Goal: Navigation & Orientation: Understand site structure

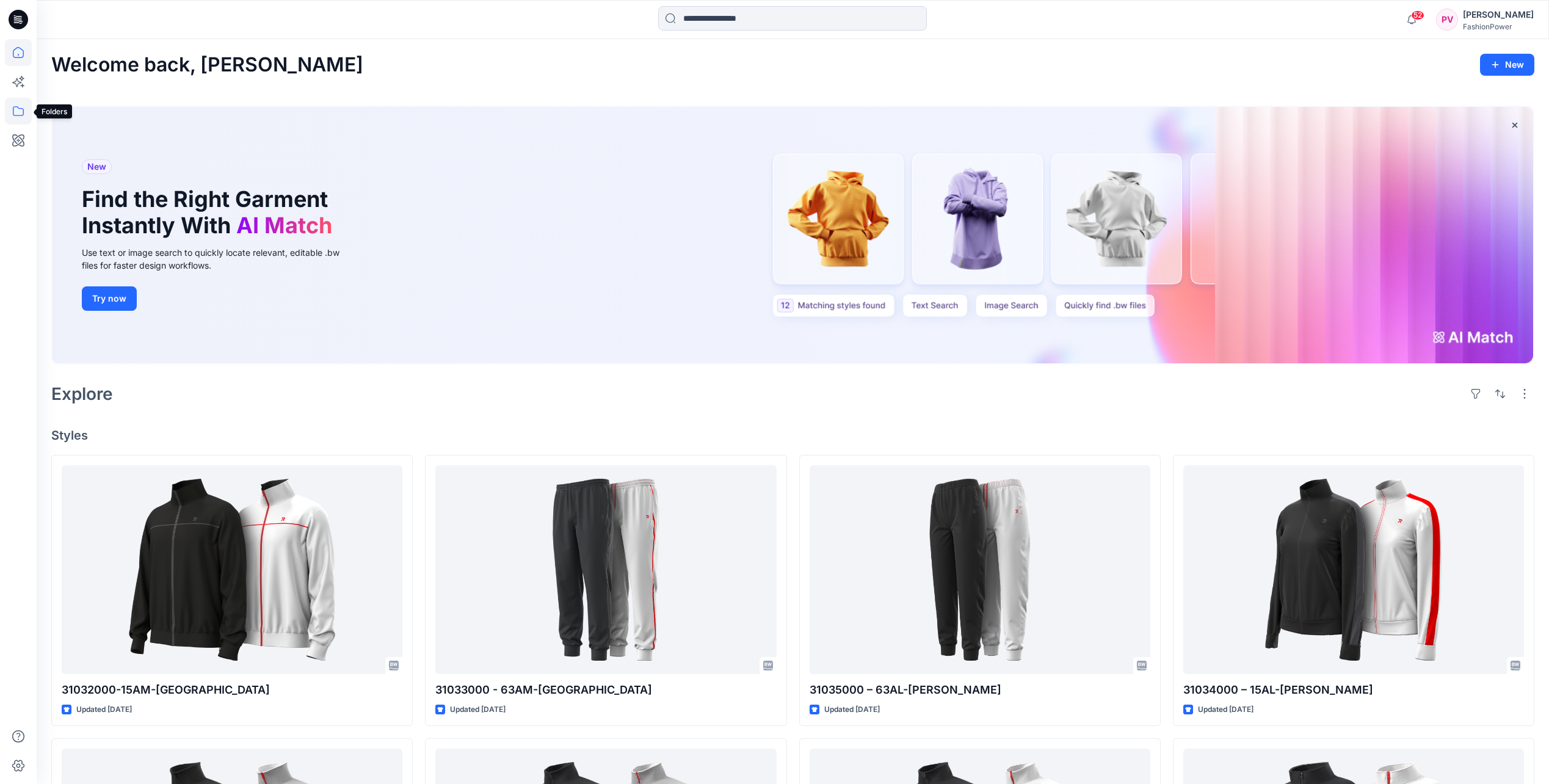
click at [18, 110] on icon at bounding box center [18, 111] width 27 height 27
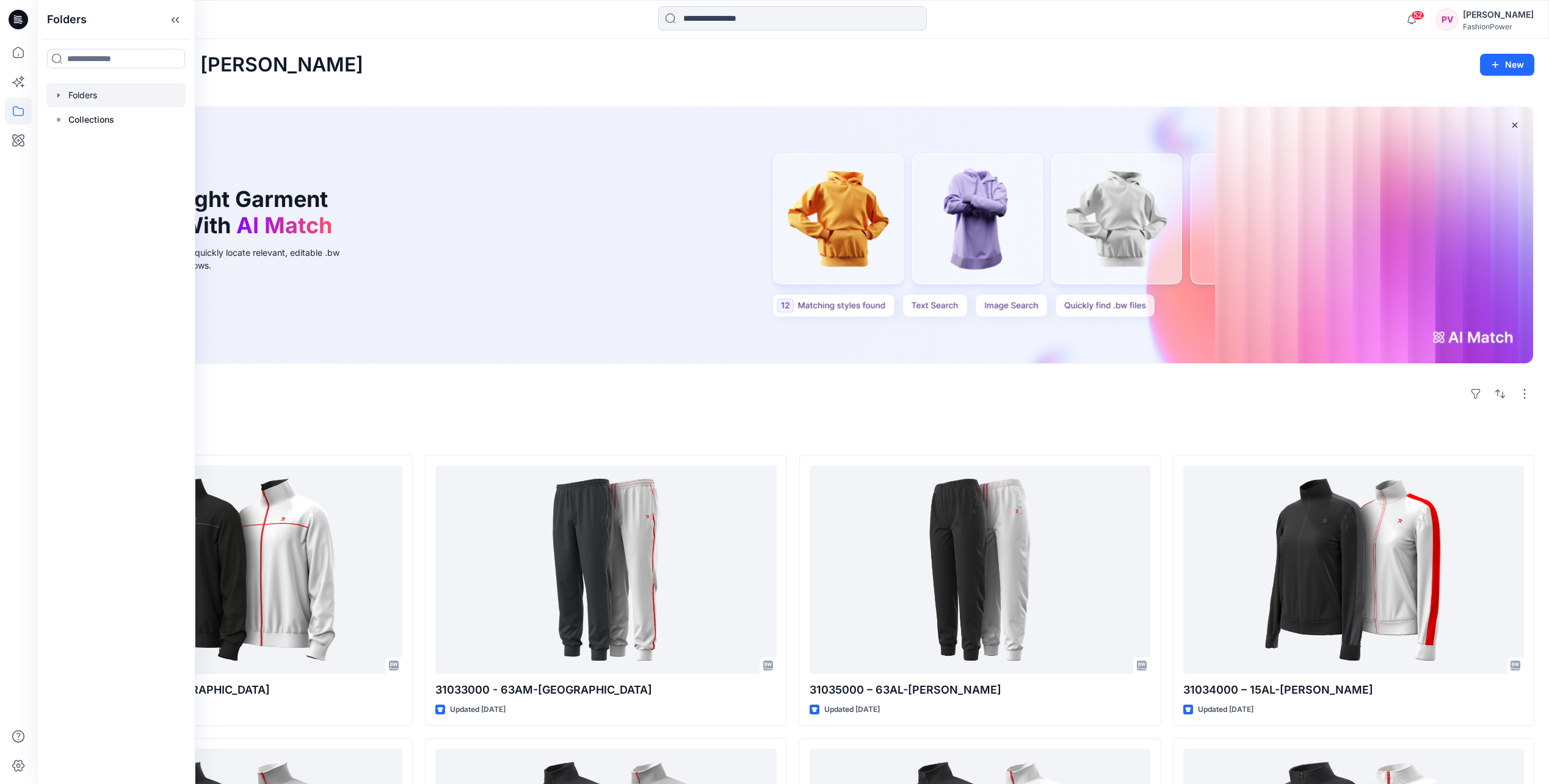
click at [91, 99] on div at bounding box center [116, 95] width 139 height 25
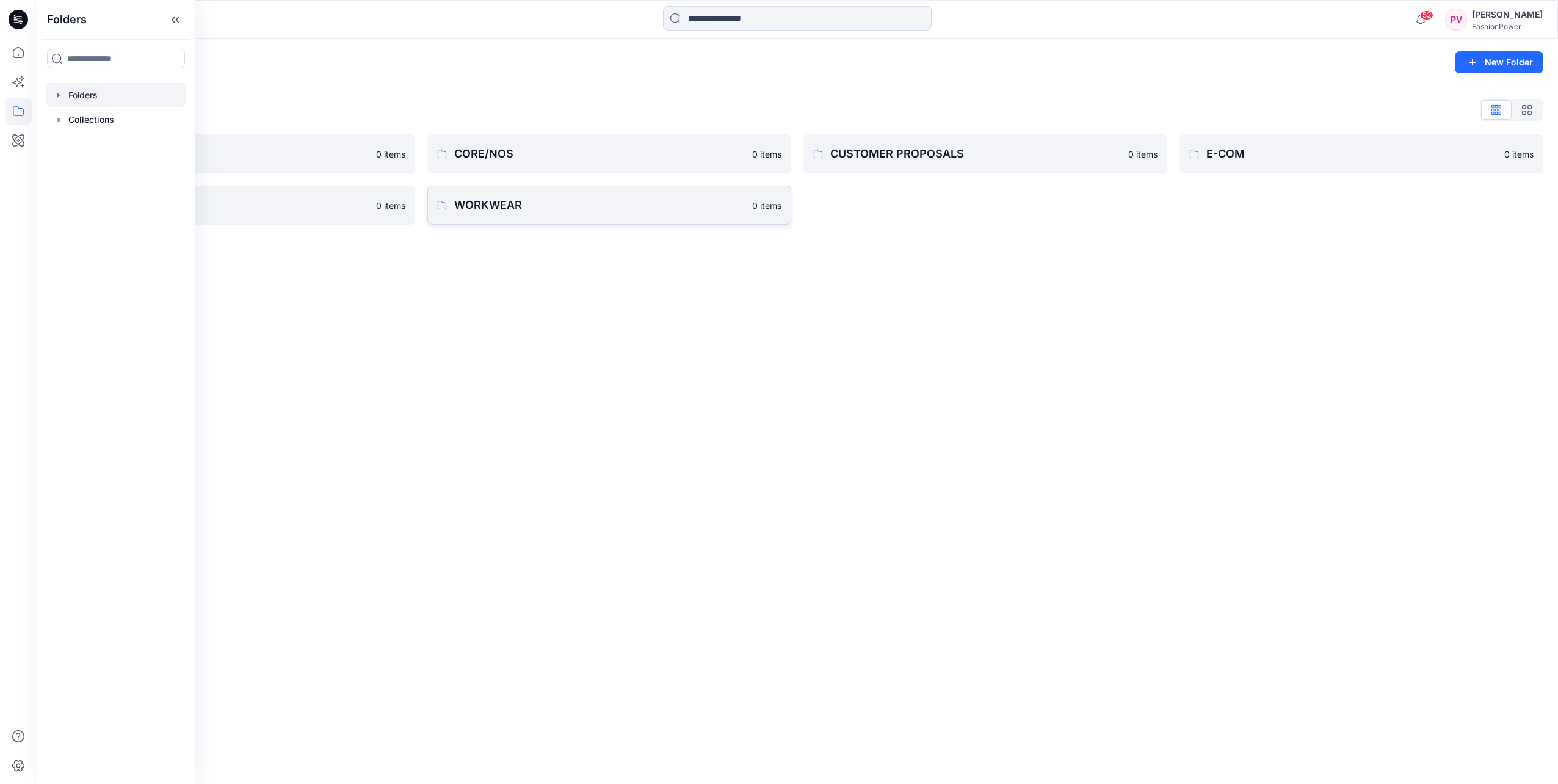
click at [582, 205] on p "WORKWEAR" at bounding box center [599, 205] width 290 height 17
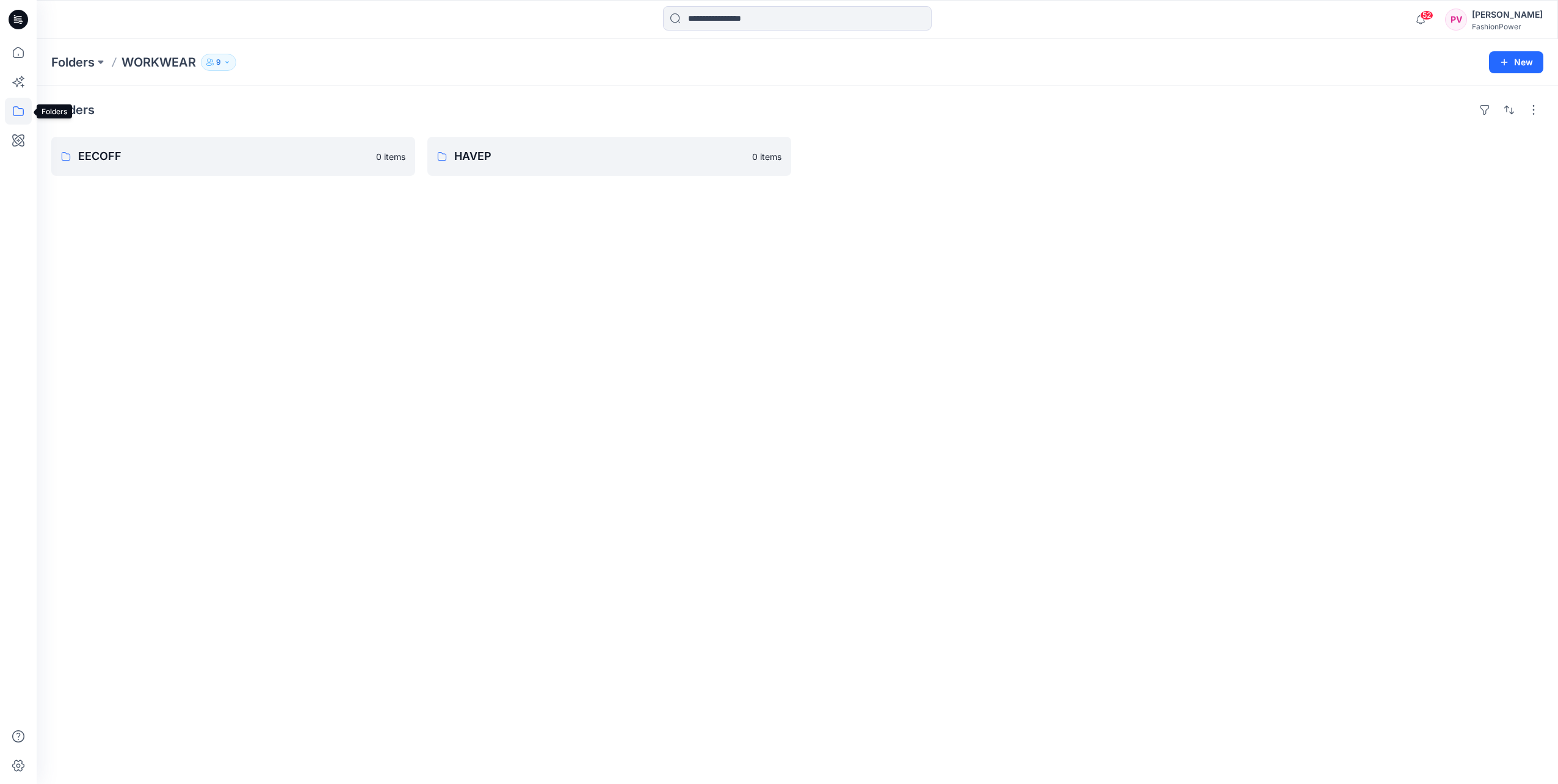
click at [21, 110] on icon at bounding box center [18, 111] width 27 height 27
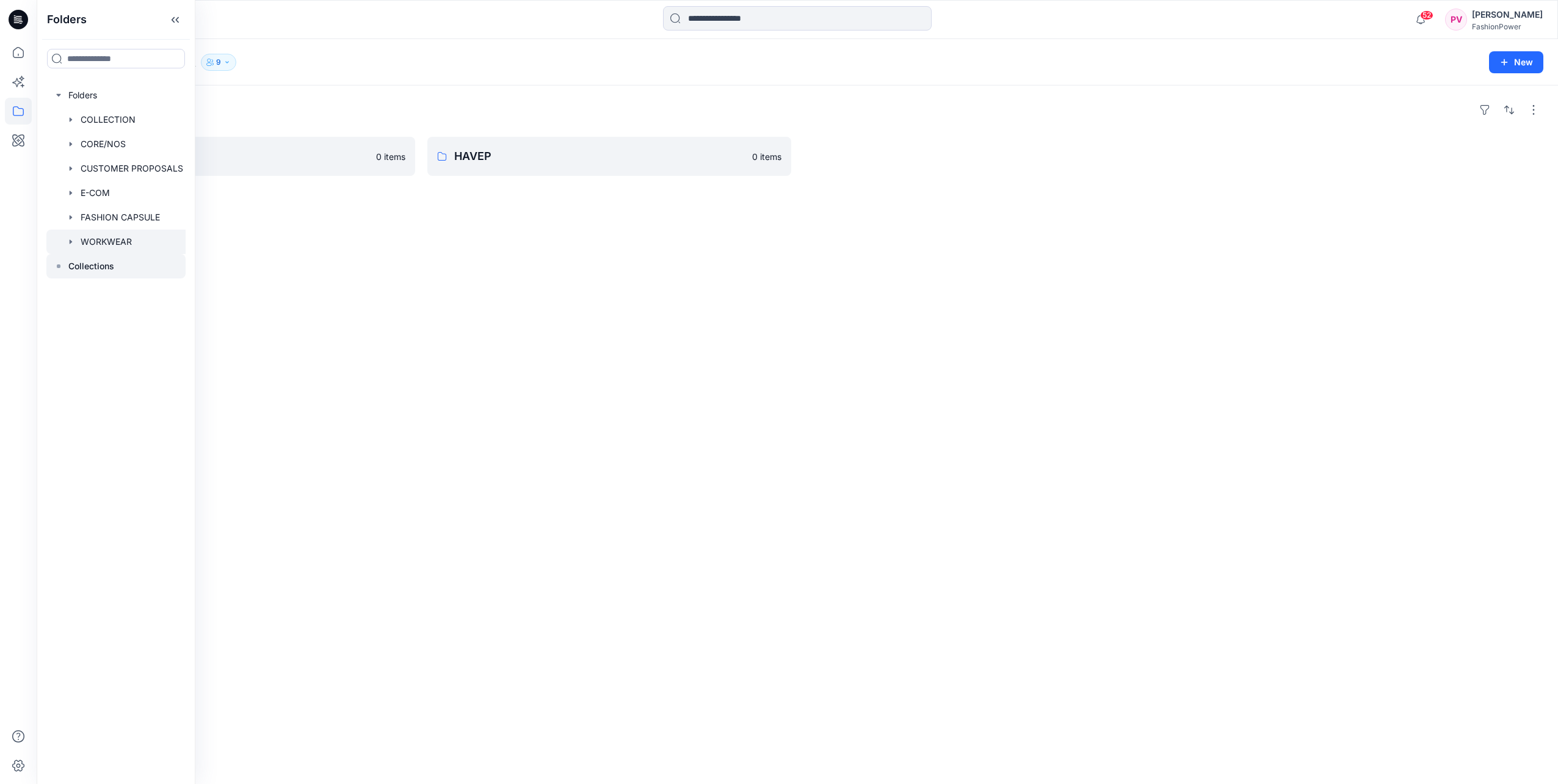
click at [85, 266] on p "Collections" at bounding box center [91, 266] width 45 height 15
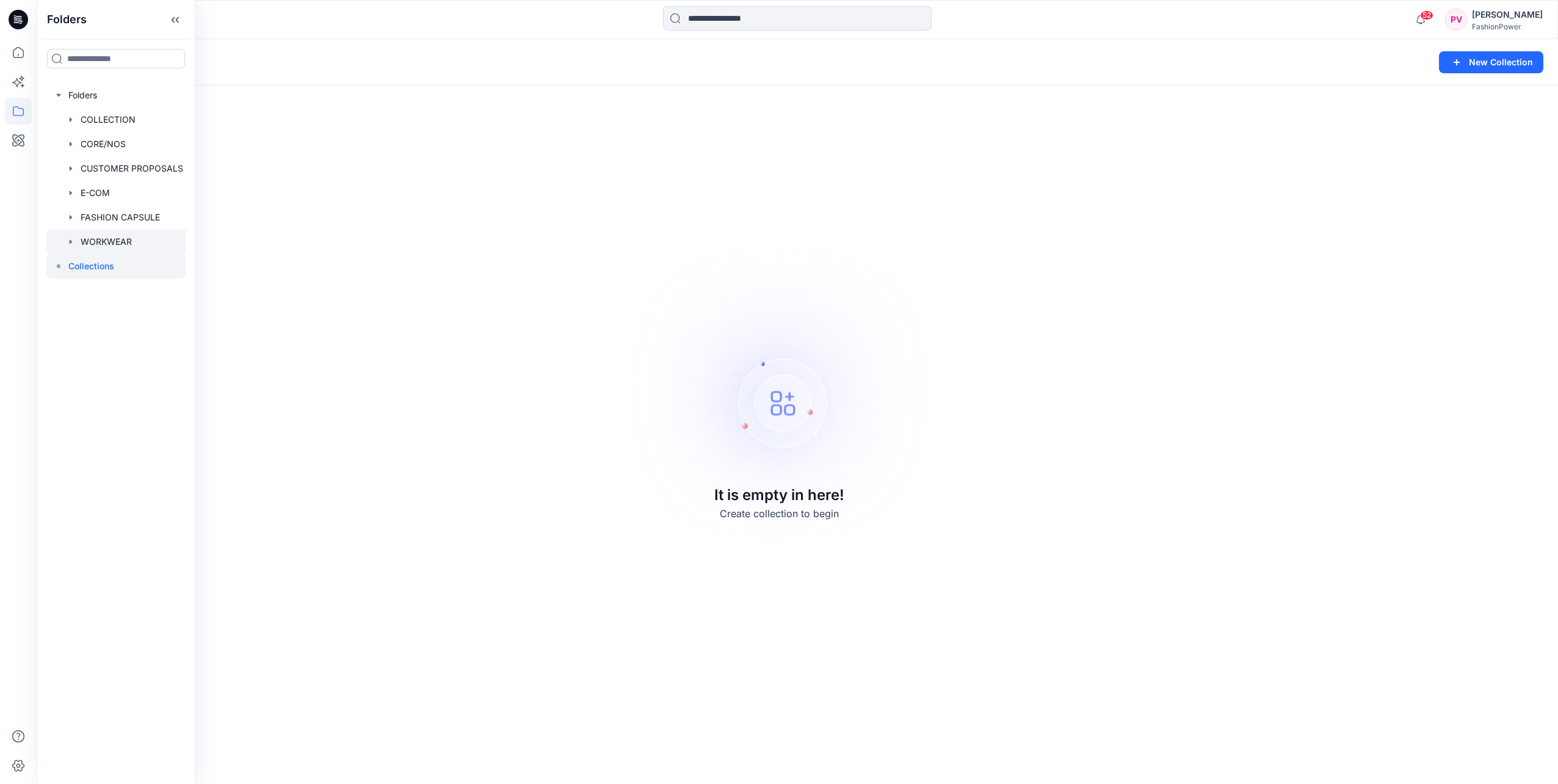
click at [95, 233] on div at bounding box center [118, 242] width 144 height 25
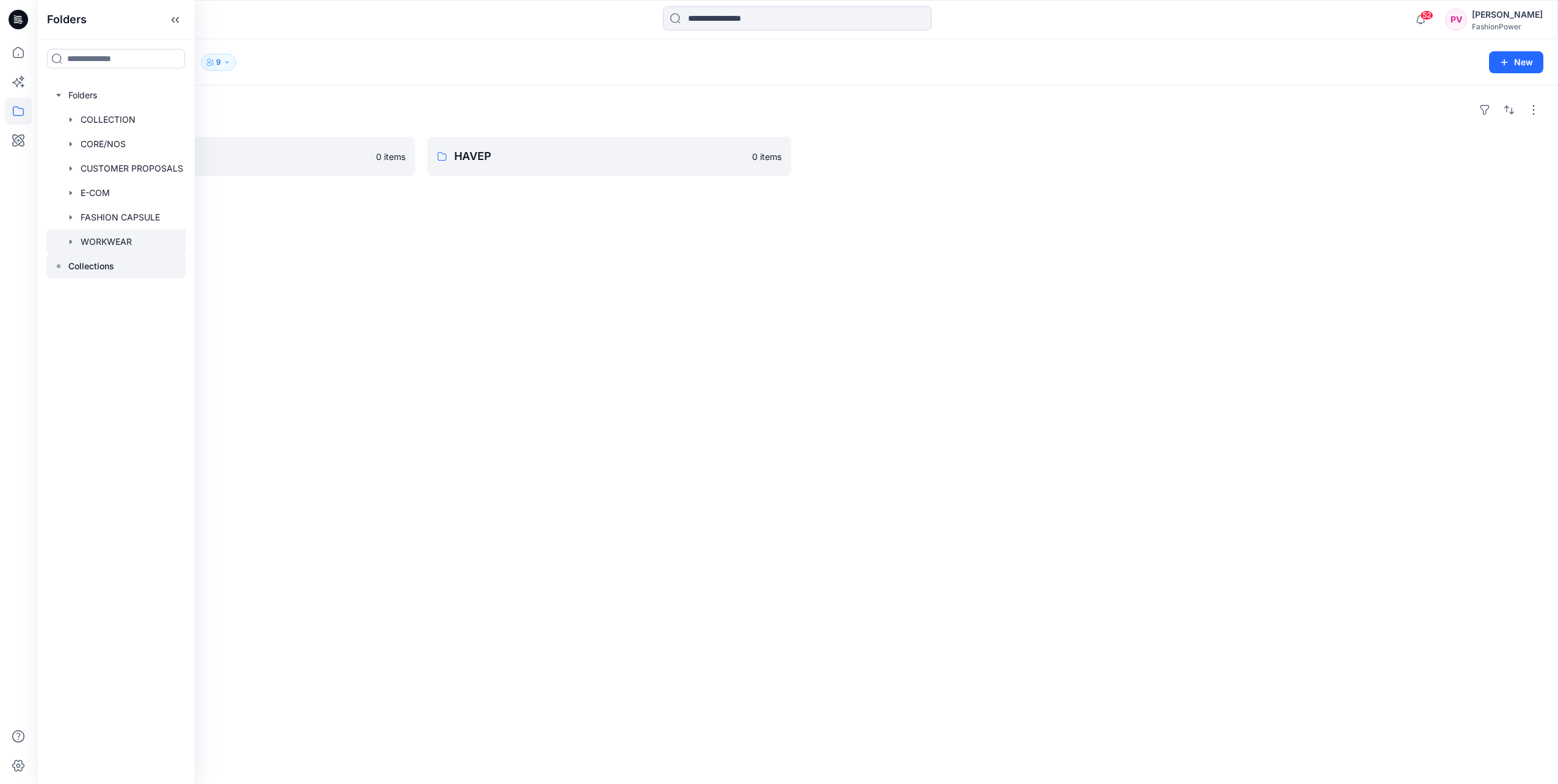
click at [92, 257] on div at bounding box center [116, 266] width 139 height 25
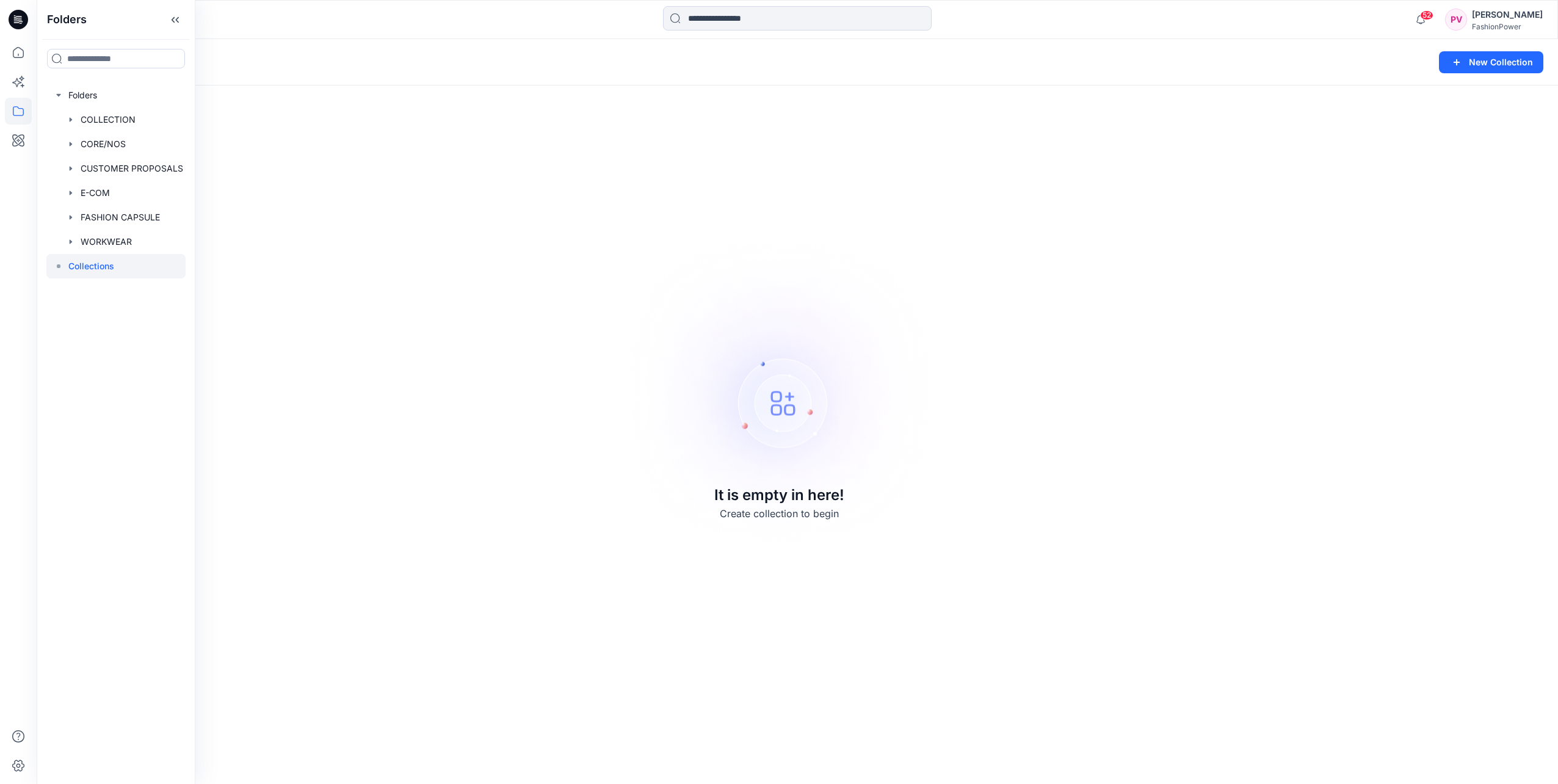
click at [57, 267] on icon at bounding box center [59, 266] width 10 height 10
click at [102, 122] on div at bounding box center [118, 120] width 144 height 25
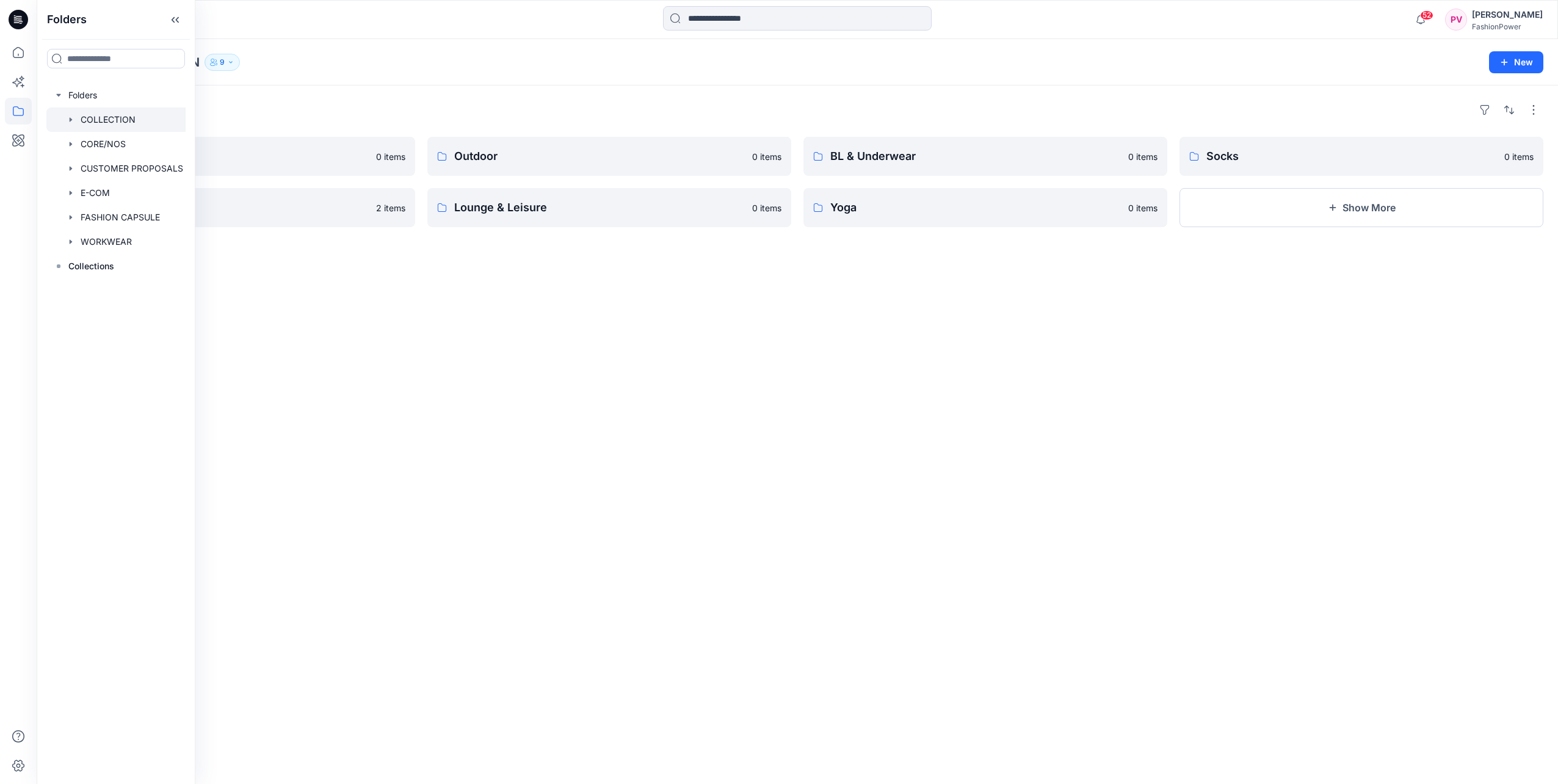
click at [770, 241] on div "Folders Accessories 0 items JIAB & Outerwear 2 items Outdoor 0 items Lounge & L…" at bounding box center [798, 434] width 1522 height 699
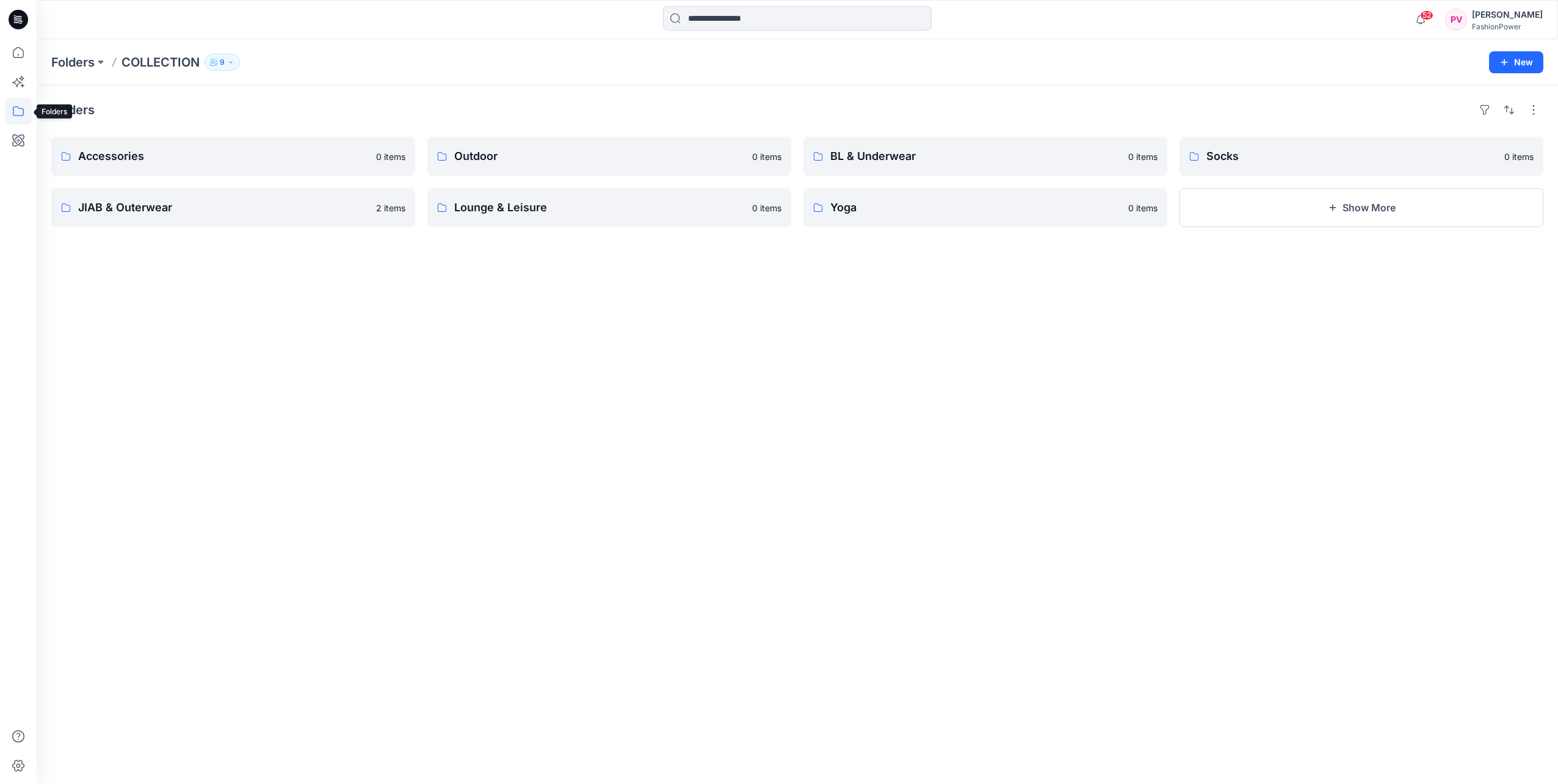
click at [13, 110] on icon at bounding box center [18, 111] width 11 height 10
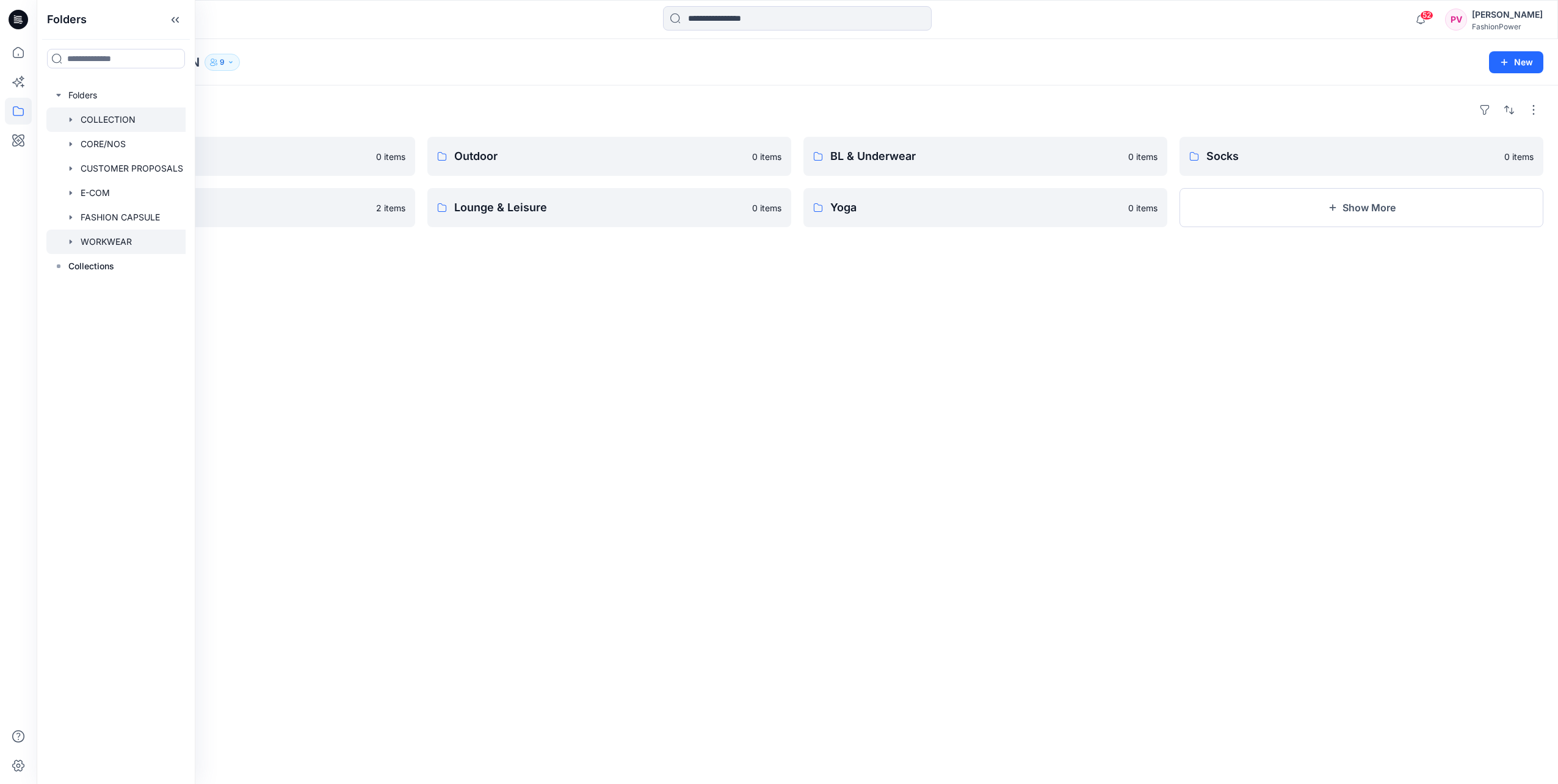
click at [109, 234] on div at bounding box center [118, 242] width 144 height 25
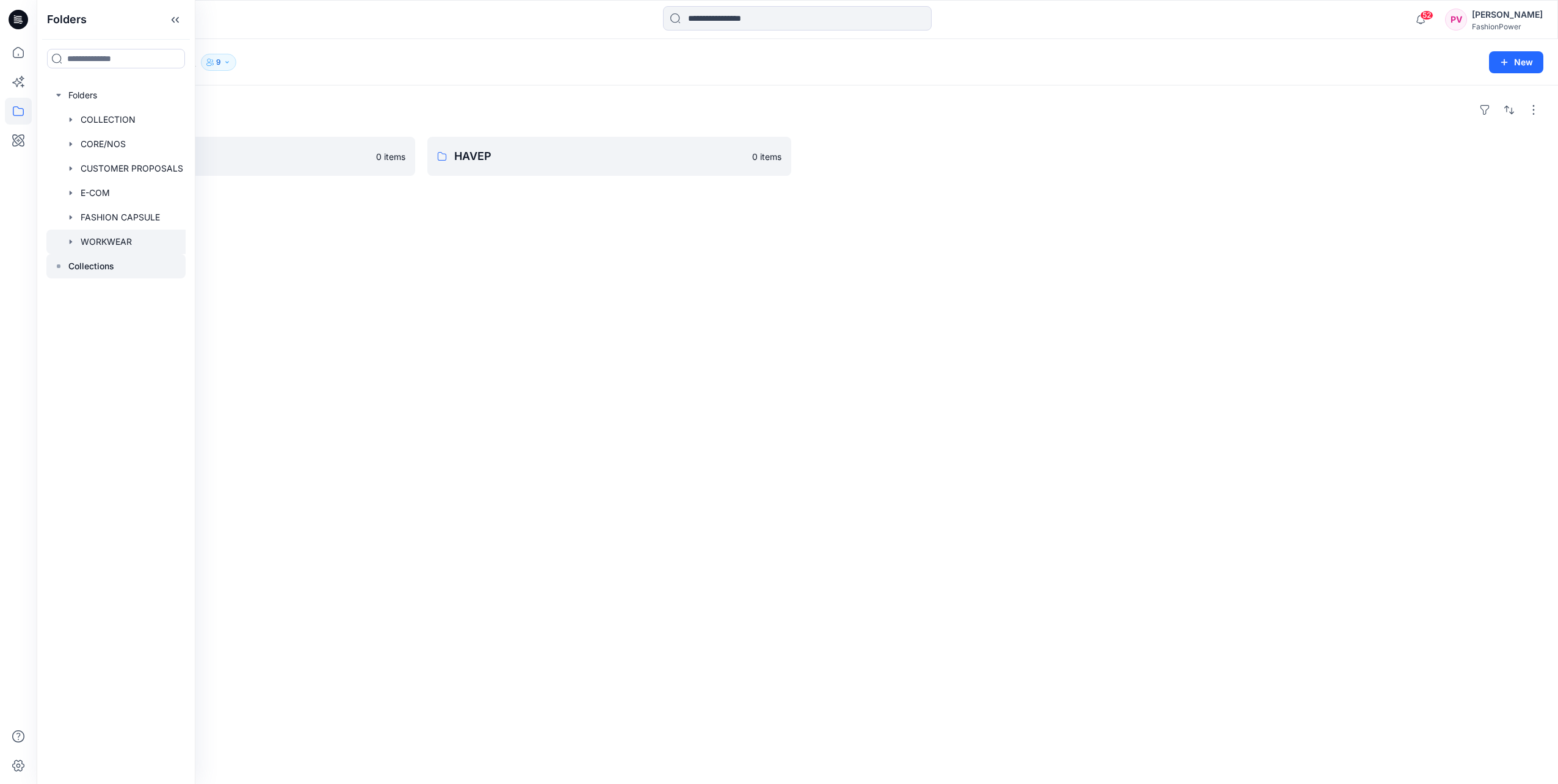
click at [66, 267] on div at bounding box center [116, 266] width 139 height 25
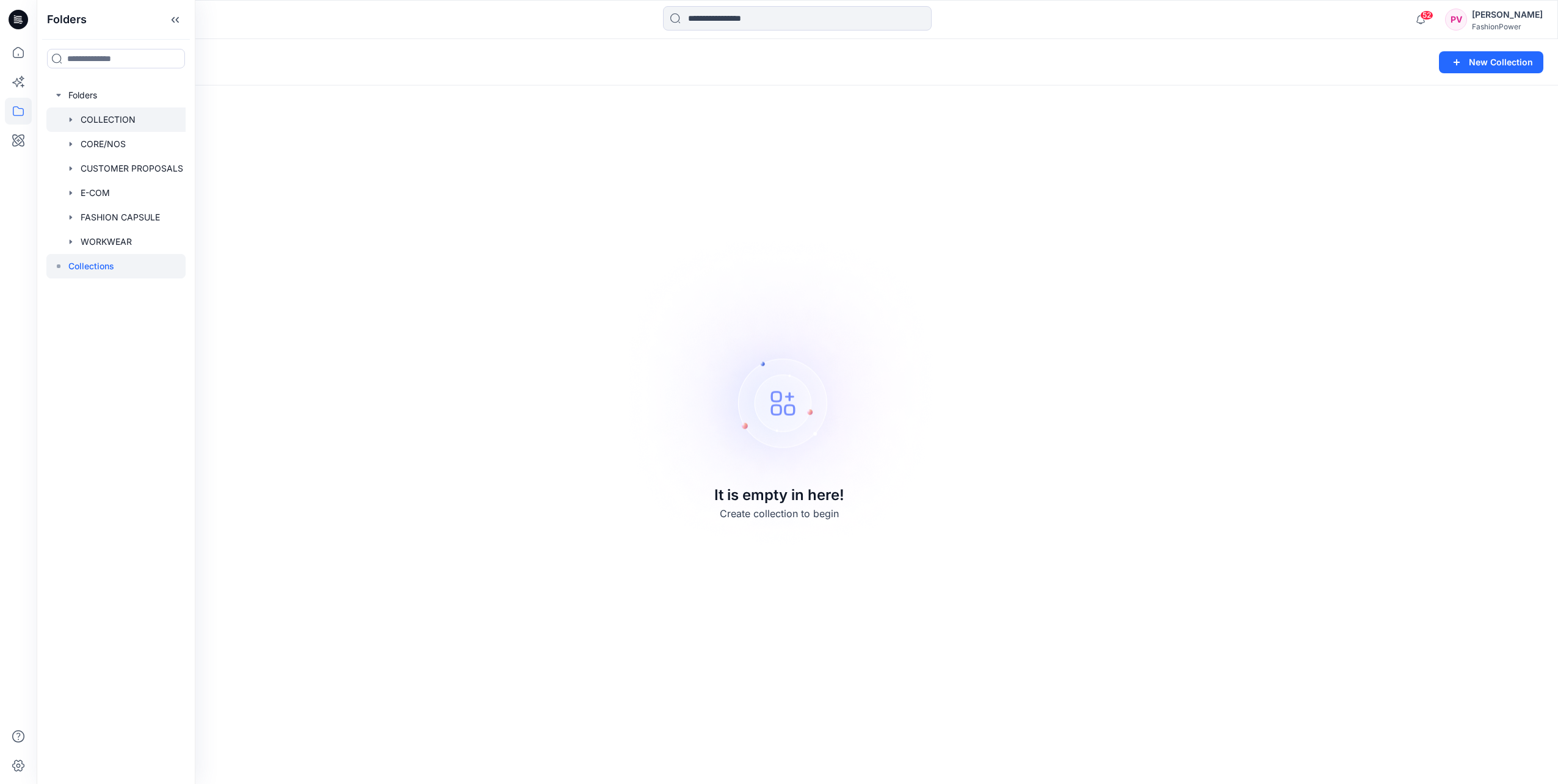
click at [88, 117] on div at bounding box center [118, 120] width 144 height 25
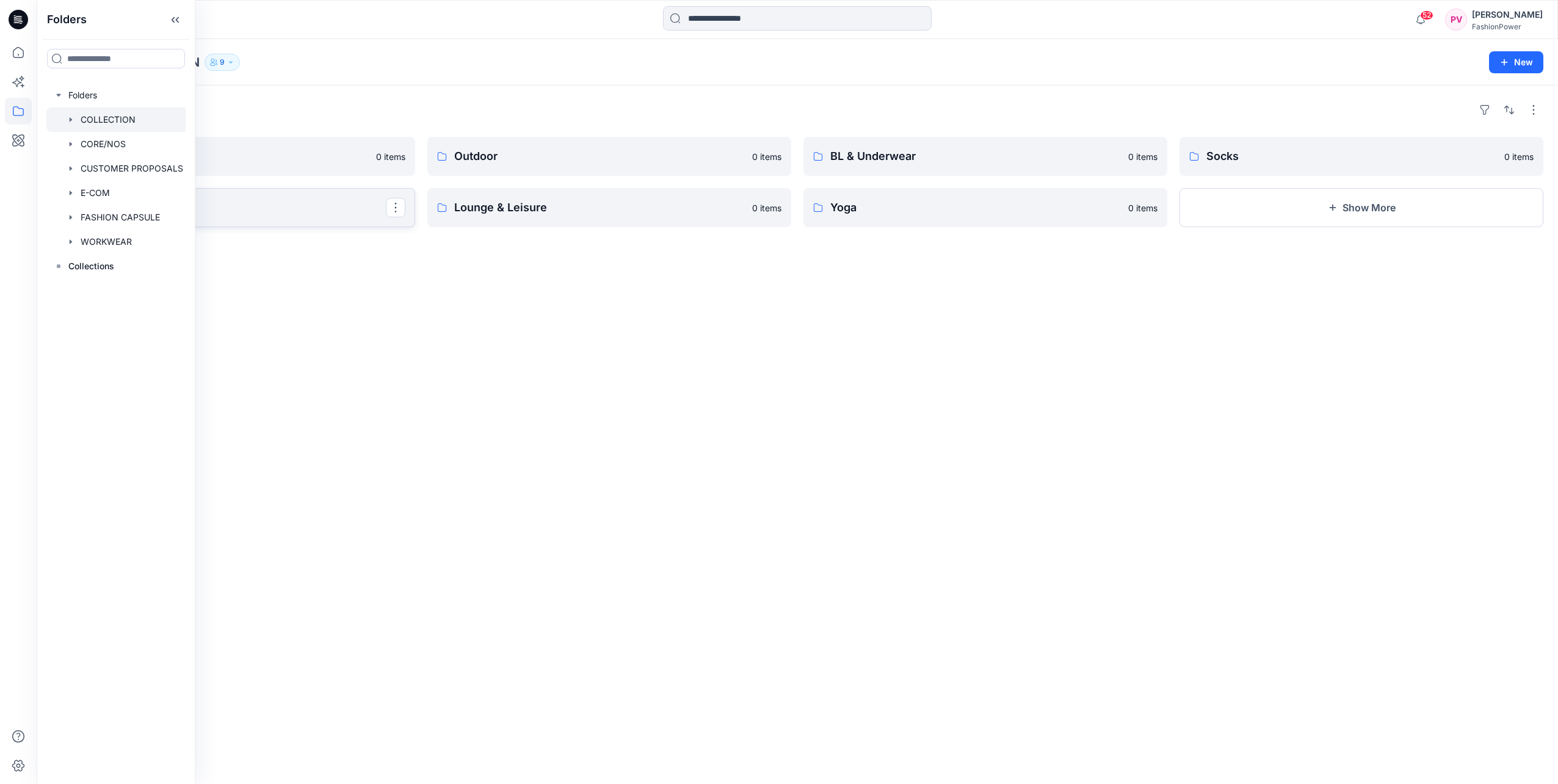
click at [330, 213] on p "JIAB & Outerwear" at bounding box center [232, 207] width 308 height 17
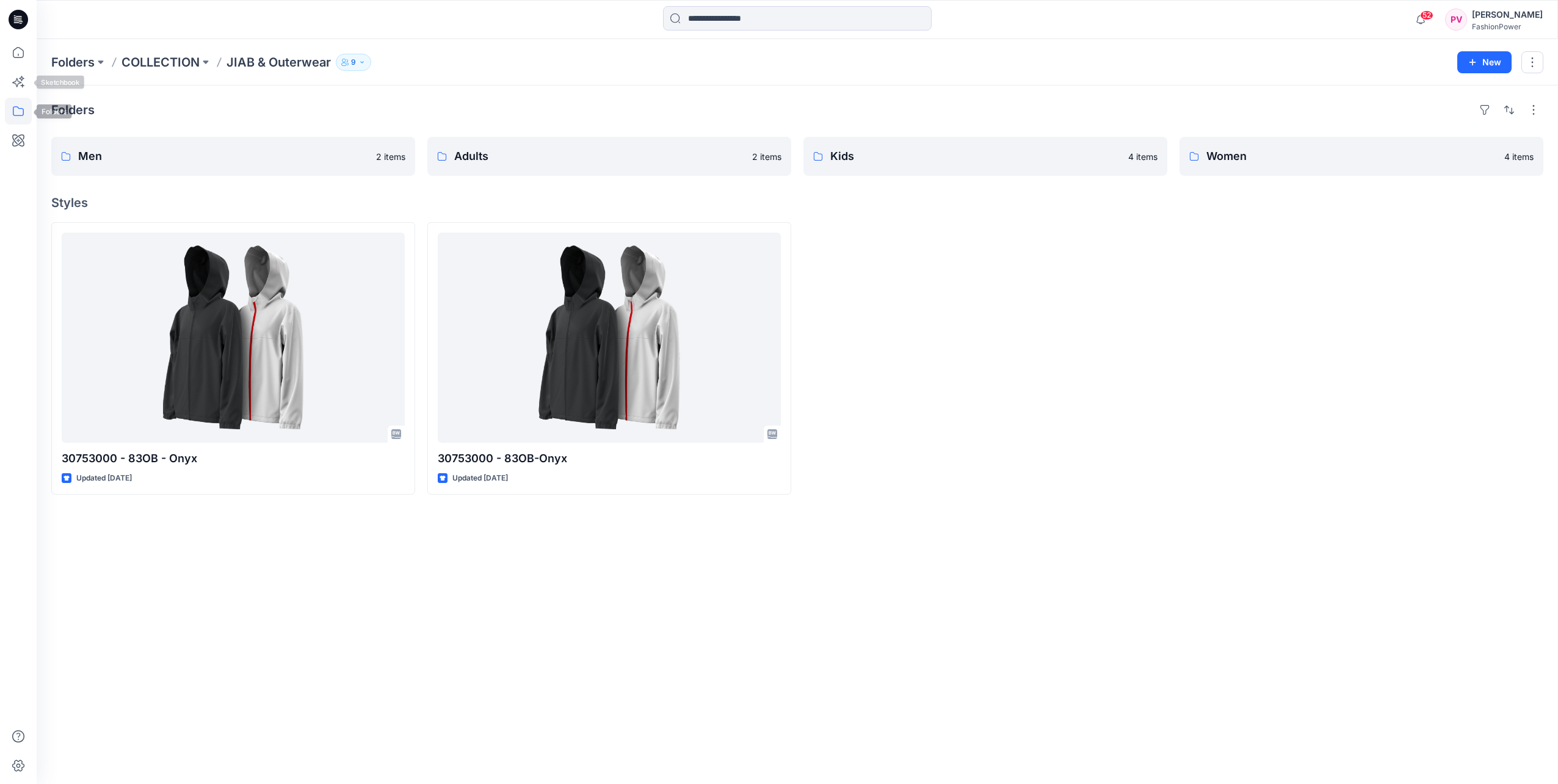
click at [11, 107] on icon at bounding box center [18, 111] width 27 height 27
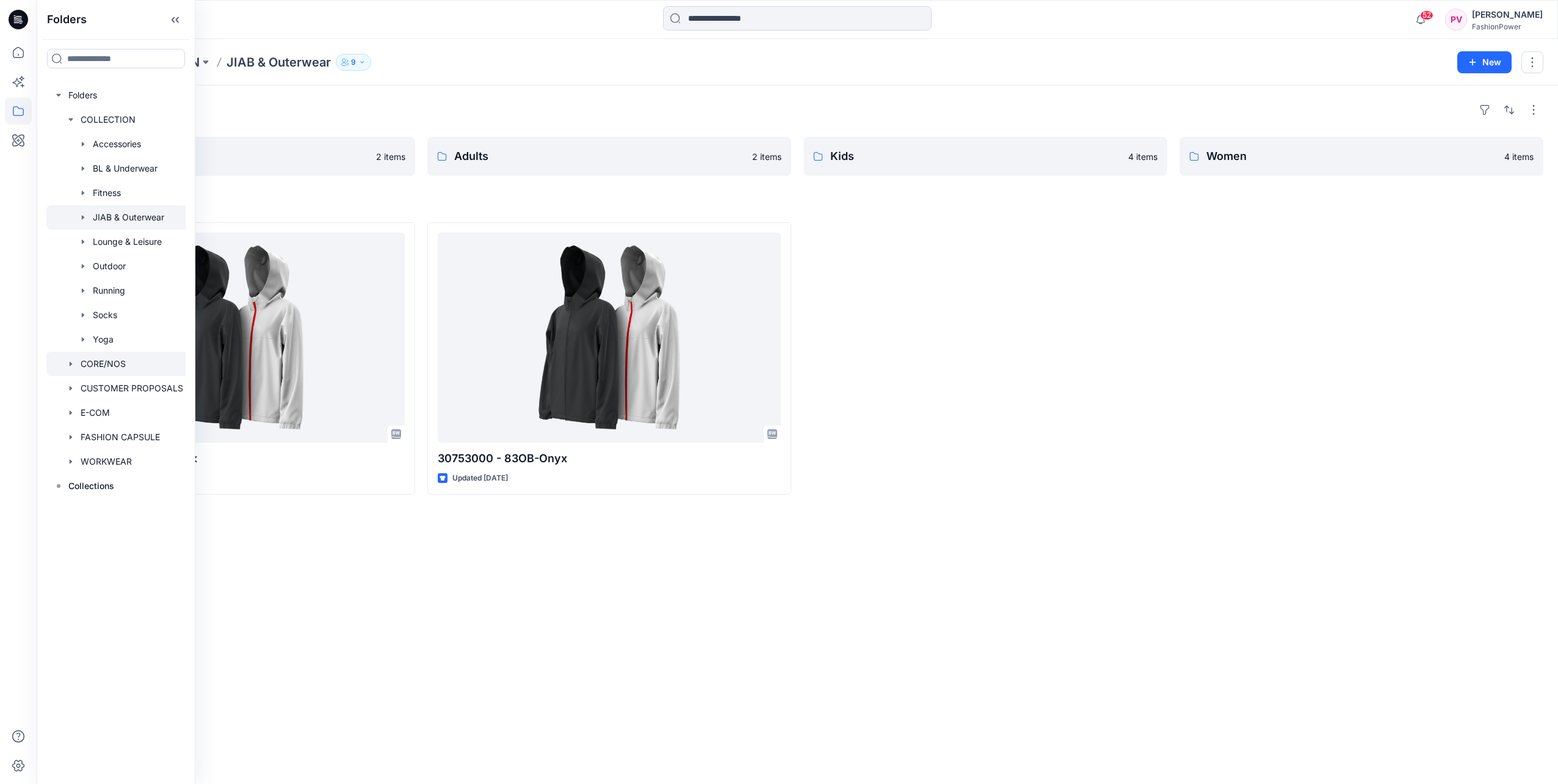
click at [112, 368] on div at bounding box center [118, 364] width 144 height 25
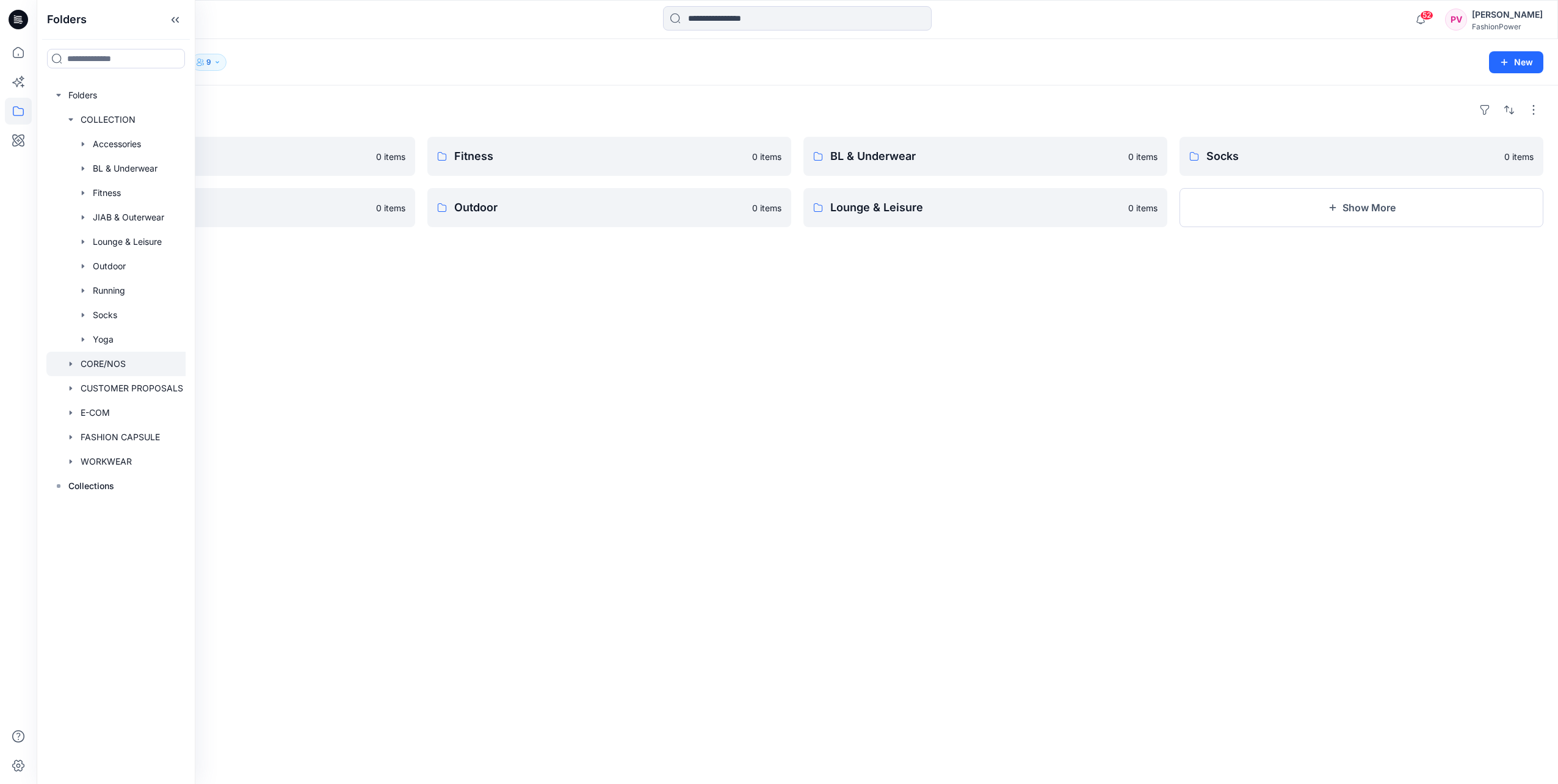
click at [71, 367] on icon "button" at bounding box center [71, 364] width 10 height 10
click at [70, 609] on icon "button" at bounding box center [70, 608] width 2 height 5
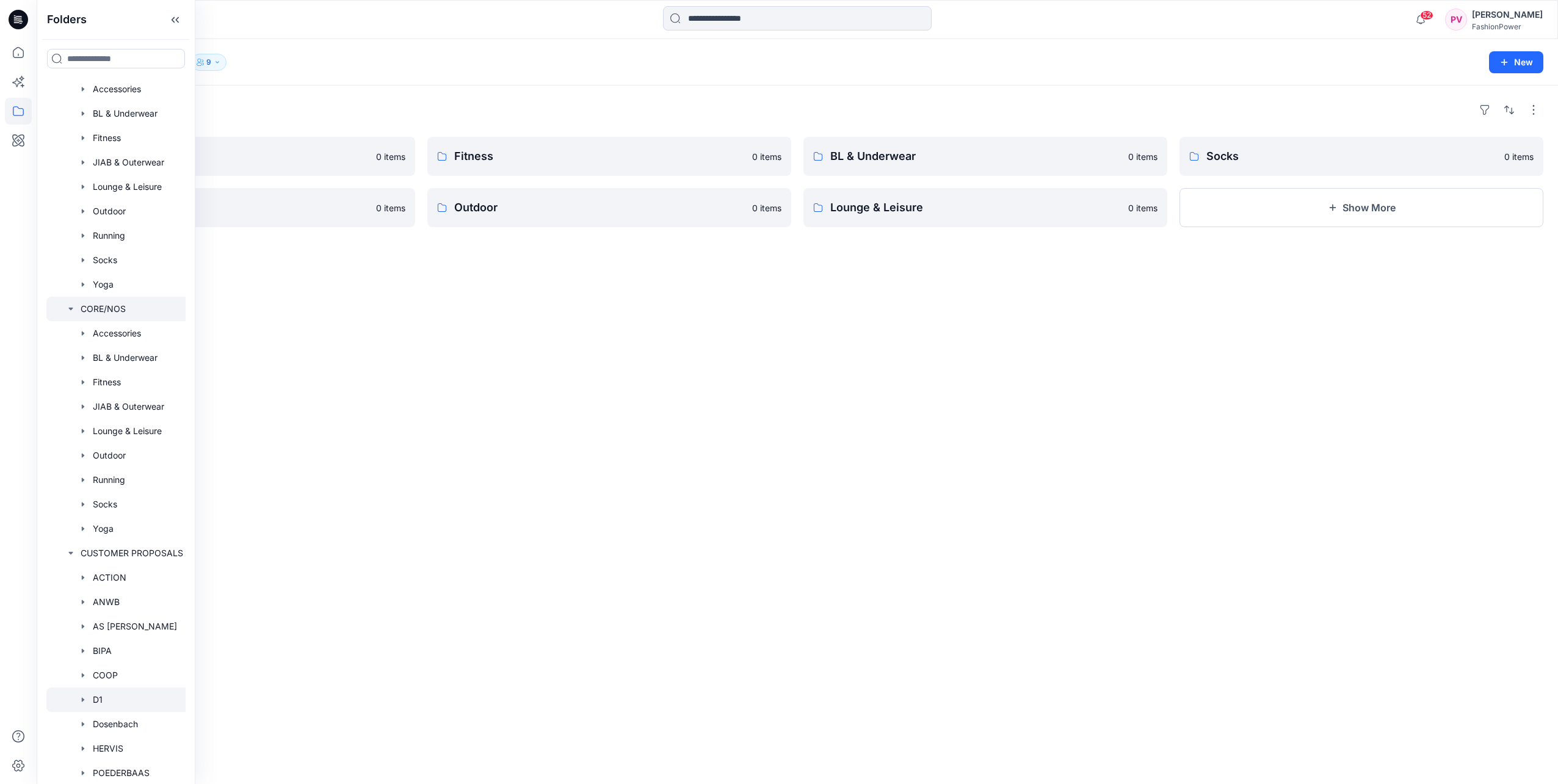
scroll to position [156, 0]
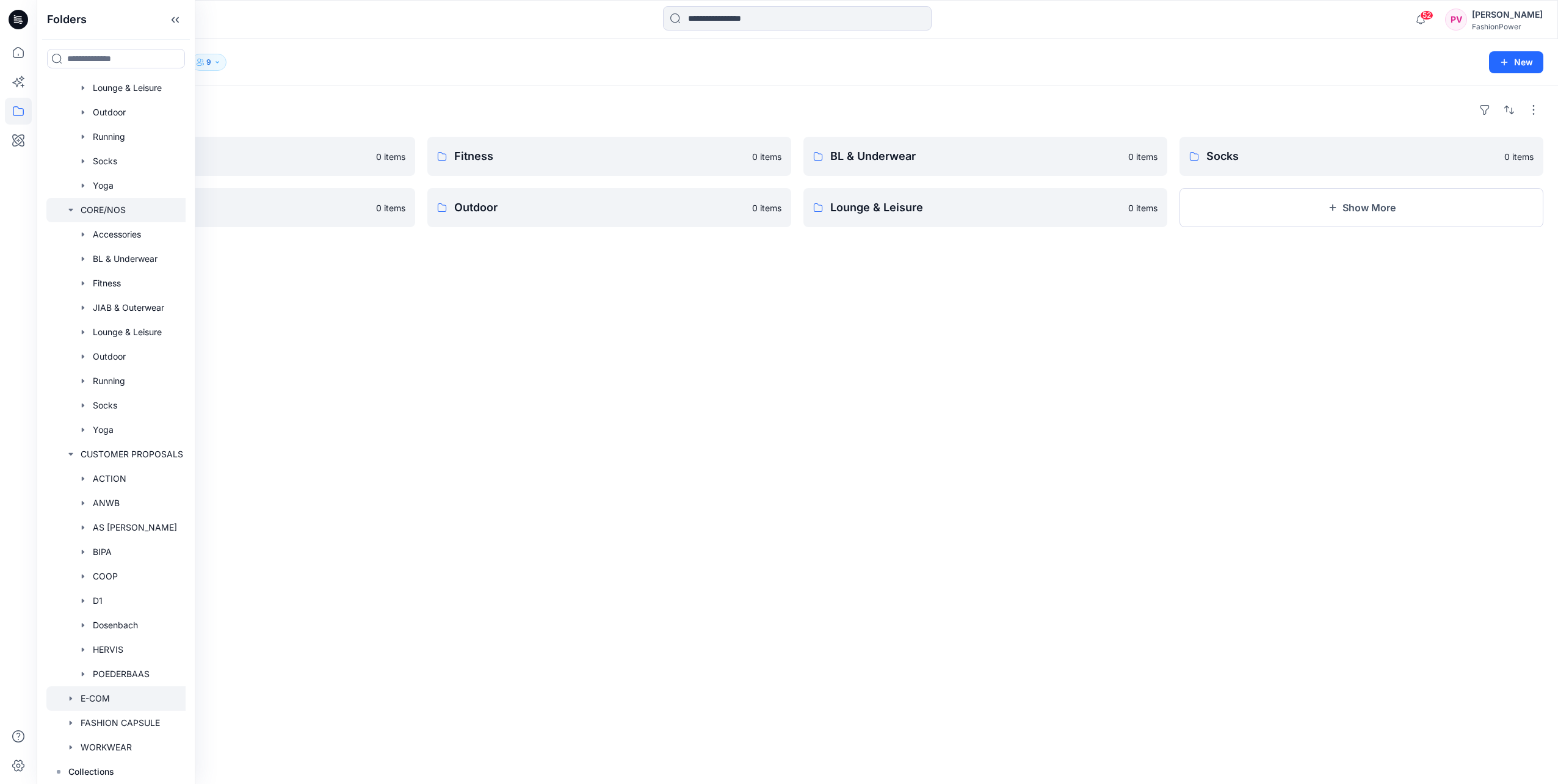
click at [69, 694] on icon "button" at bounding box center [71, 699] width 10 height 10
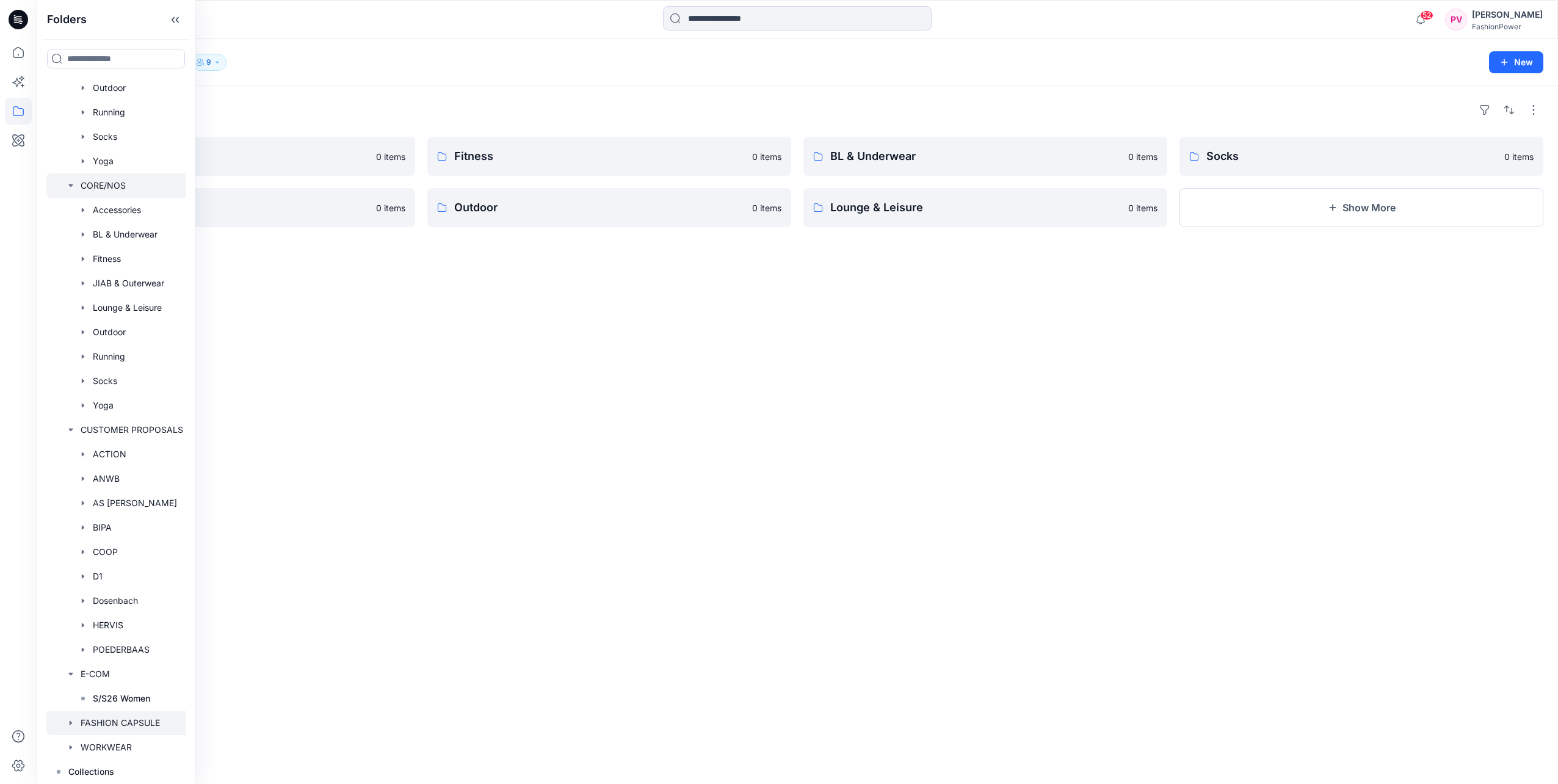
click at [69, 721] on icon "button" at bounding box center [71, 722] width 10 height 10
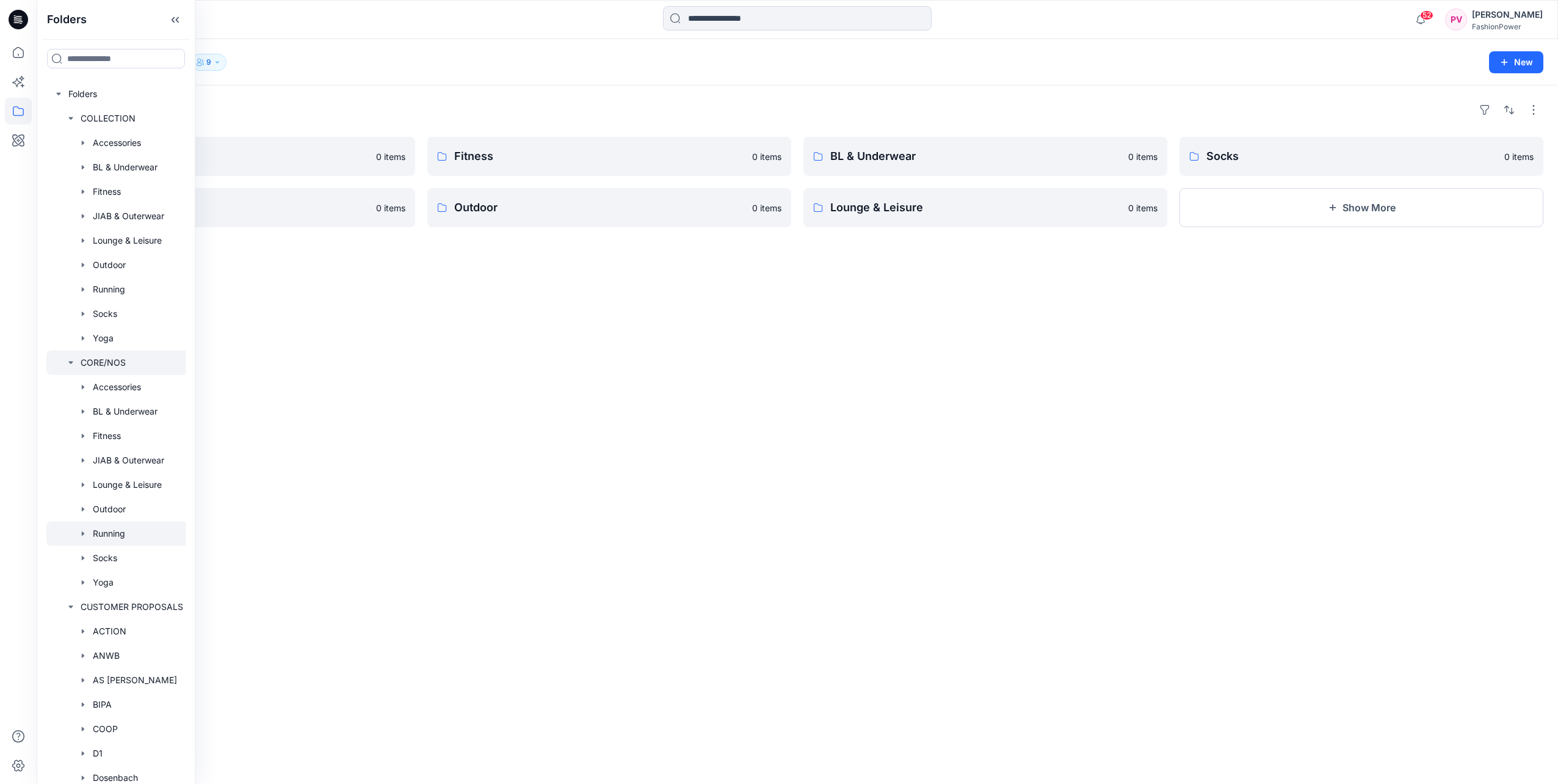
scroll to position [0, 0]
click at [282, 297] on div "Folders Accessories 0 items JIAB & Outerwear 0 items Fitness 0 items Outdoor 0 …" at bounding box center [798, 434] width 1522 height 699
